Goal: Navigation & Orientation: Find specific page/section

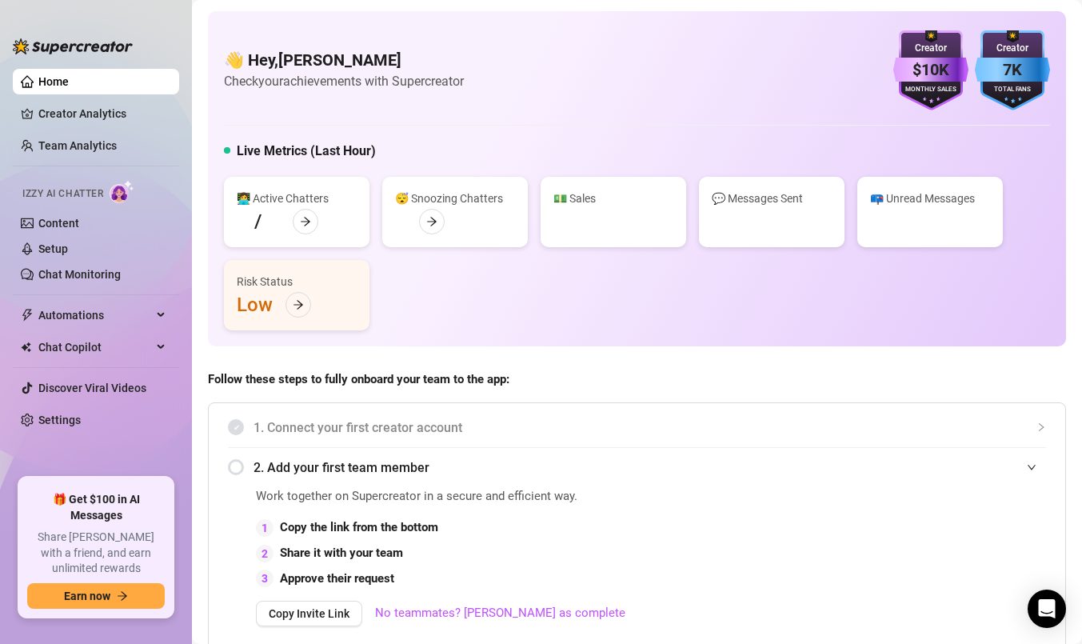
scroll to position [436, 0]
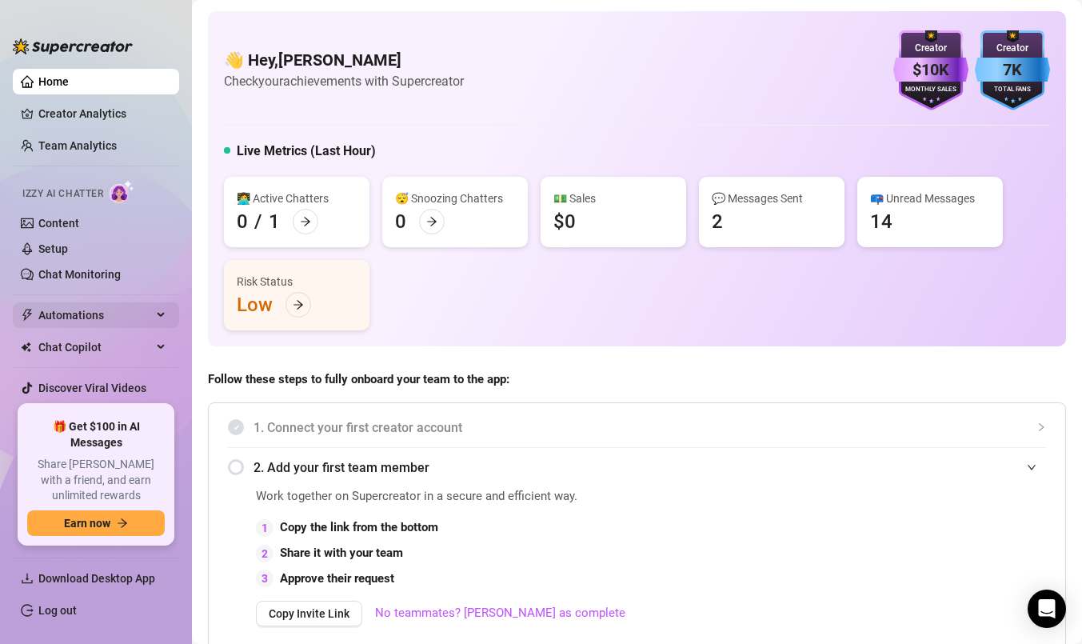
click at [89, 310] on span "Automations" at bounding box center [95, 315] width 114 height 26
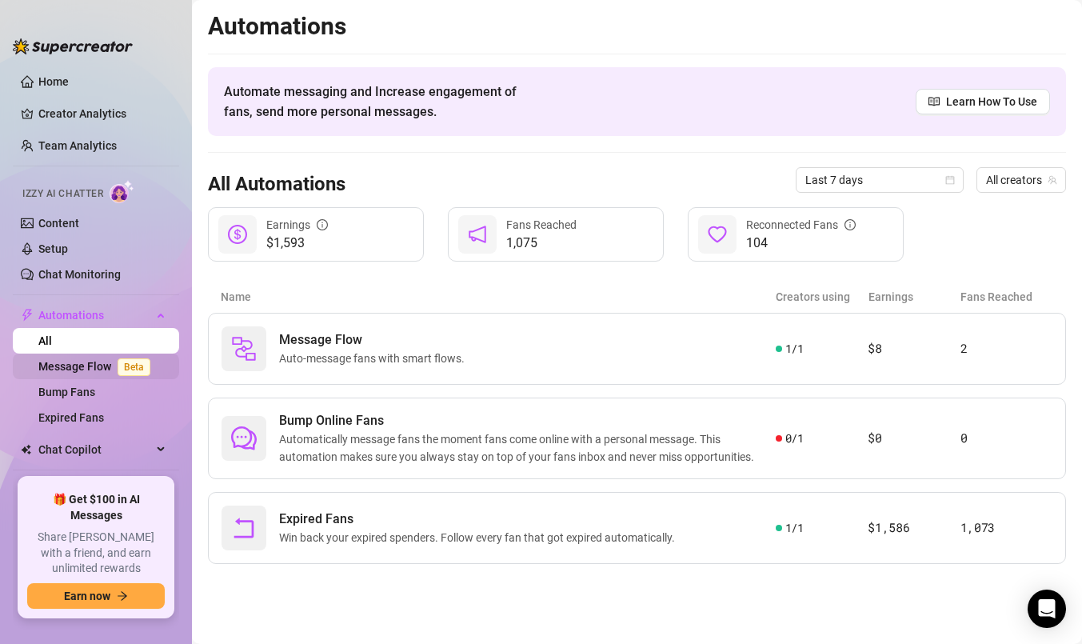
click at [97, 373] on link "Message Flow Beta" at bounding box center [97, 366] width 118 height 13
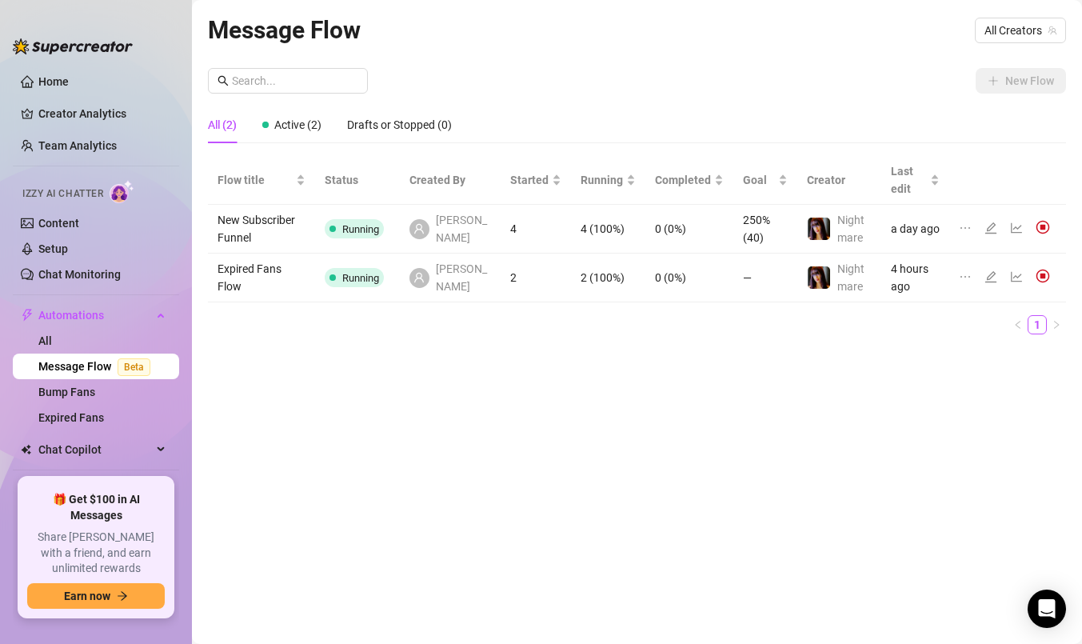
click at [268, 270] on td "Expired Fans Flow" at bounding box center [261, 278] width 107 height 49
click at [1017, 281] on icon "line-chart" at bounding box center [1016, 277] width 11 height 10
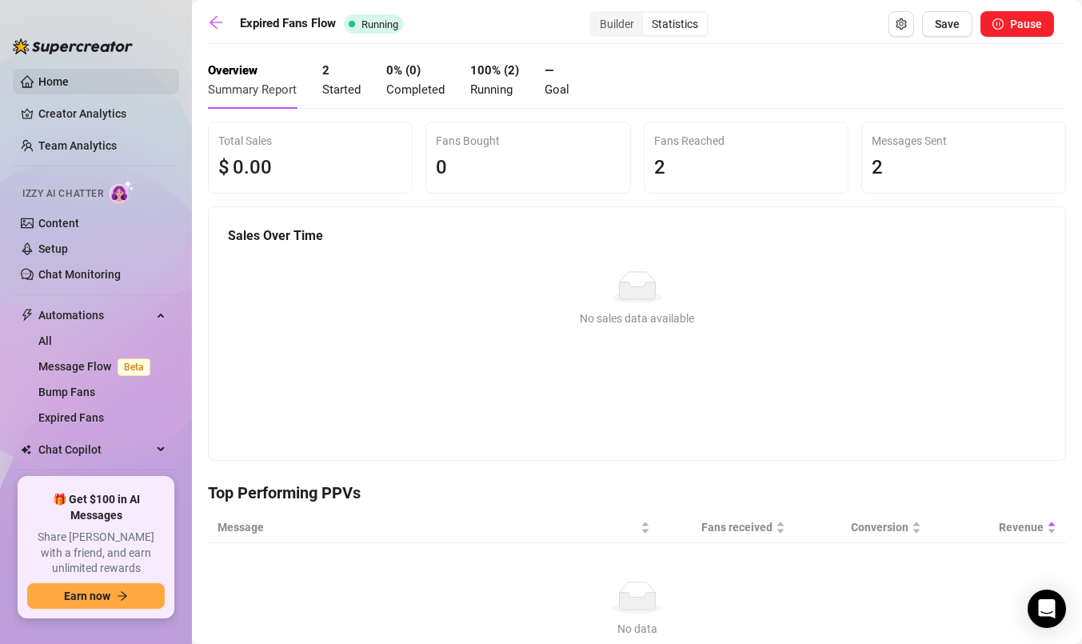
click at [42, 78] on link "Home" at bounding box center [53, 81] width 30 height 13
